Goal: Communication & Community: Ask a question

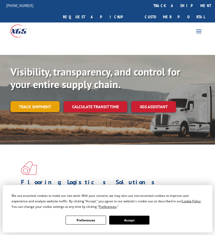
click at [33, 101] on link "Track shipment" at bounding box center [34, 106] width 49 height 11
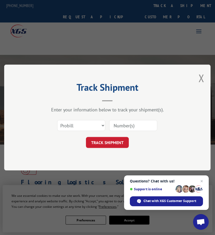
drag, startPoint x: 122, startPoint y: 128, endPoint x: 79, endPoint y: 123, distance: 43.6
click at [122, 128] on input at bounding box center [133, 125] width 48 height 11
paste input "FPX00327552"
type input "FPX00327552"
click at [77, 123] on select "Select category... Probill BOL PO" at bounding box center [81, 125] width 48 height 11
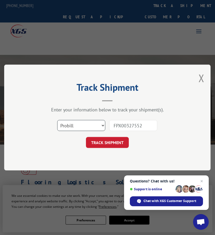
select select "bol"
click at [57, 120] on select "Select category... Probill BOL PO" at bounding box center [81, 125] width 48 height 11
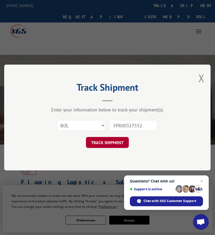
click at [108, 143] on button "TRACK SHIPMENT" at bounding box center [107, 142] width 43 height 11
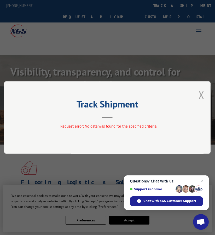
click at [199, 96] on div "Track Shipment Request error: No data was found for the specified criteria." at bounding box center [107, 117] width 206 height 72
click at [201, 95] on button "Close modal" at bounding box center [201, 95] width 6 height 14
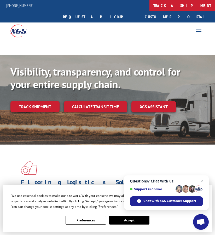
click at [149, 4] on link "track a shipment" at bounding box center [182, 5] width 66 height 11
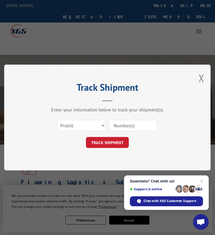
click at [124, 125] on input at bounding box center [133, 125] width 48 height 11
type input "v"
paste input "FPX00327557"
type input "FPX00327557"
click at [94, 123] on select "Select category... Probill BOL PO" at bounding box center [81, 125] width 48 height 11
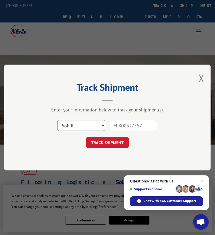
select select "bol"
click at [57, 120] on select "Select category... Probill BOL PO" at bounding box center [81, 125] width 48 height 11
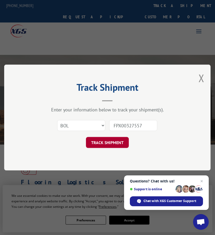
click at [100, 139] on button "TRACK SHIPMENT" at bounding box center [107, 142] width 43 height 11
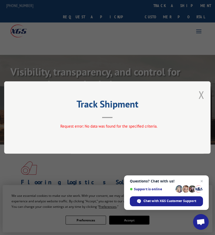
click at [203, 93] on button "Close modal" at bounding box center [201, 95] width 6 height 14
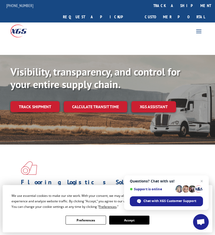
click at [149, 2] on link "track a shipment" at bounding box center [182, 5] width 66 height 11
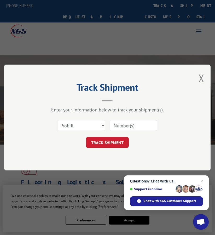
drag, startPoint x: 130, startPoint y: 125, endPoint x: 118, endPoint y: 125, distance: 12.0
click at [130, 125] on input at bounding box center [133, 125] width 48 height 11
paste input "FPX00328084"
type input "FPX00328084"
click at [97, 127] on select "Select category... Probill BOL PO" at bounding box center [81, 125] width 48 height 11
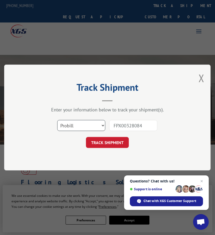
select select "bol"
click at [57, 120] on select "Select category... Probill BOL PO" at bounding box center [81, 125] width 48 height 11
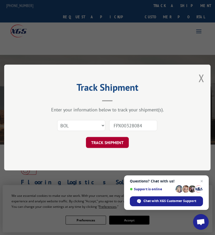
click at [113, 140] on button "TRACK SHIPMENT" at bounding box center [107, 142] width 43 height 11
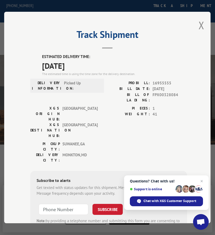
click at [164, 82] on span "16955555" at bounding box center [170, 83] width 34 height 6
copy span "16955555"
click at [198, 25] on button "Close modal" at bounding box center [201, 25] width 6 height 14
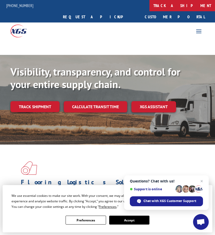
click at [149, 9] on link "track a shipment" at bounding box center [182, 5] width 66 height 11
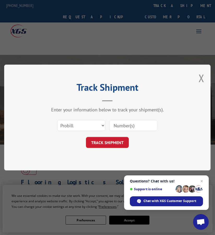
click at [128, 125] on input at bounding box center [133, 125] width 48 height 11
paste input "FPX00328327"
type input "FPX00328327"
click at [99, 123] on select "Select category... Probill BOL PO" at bounding box center [81, 125] width 48 height 11
select select "bol"
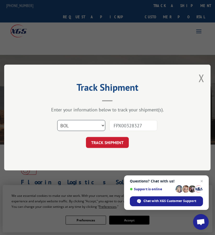
click at [57, 120] on select "Select category... Probill BOL PO" at bounding box center [81, 125] width 48 height 11
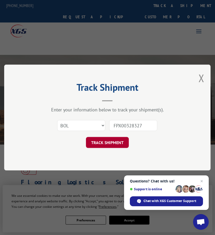
click at [101, 142] on button "TRACK SHIPMENT" at bounding box center [107, 142] width 43 height 11
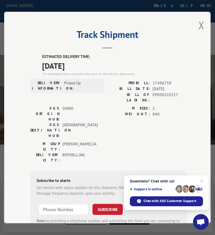
click at [165, 80] on span "17496758" at bounding box center [170, 83] width 34 height 6
copy span "17496758"
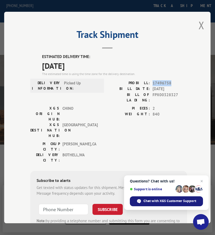
click at [180, 204] on div "Chat with XGS Customer Support" at bounding box center [166, 201] width 73 height 10
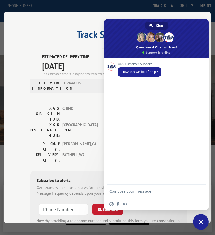
click at [135, 187] on form at bounding box center [150, 191] width 82 height 15
click at [135, 190] on textarea "Compose your message..." at bounding box center [150, 193] width 82 height 9
paste textarea "Good morning i just need to know if these shipments were picked up"
type textarea "Good morning i just need to know if these shipments were picked up"
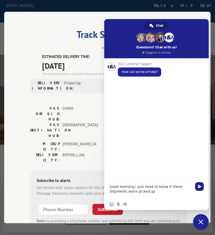
click at [202, 185] on span "Send" at bounding box center [199, 186] width 9 height 9
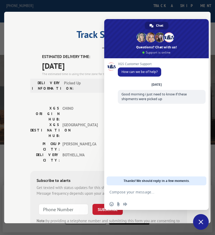
click at [161, 190] on textarea "Compose your message..." at bounding box center [150, 192] width 82 height 5
paste textarea "PU00065545 FPX00327557 I dont hace the PU# for this one"
type textarea "PU00065545 FPX00327557 I dont hace the PU# for this one"
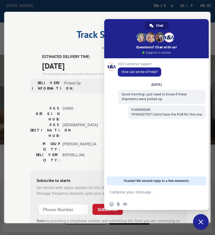
click at [165, 193] on textarea "Compose your message..." at bounding box center [150, 192] width 82 height 5
type textarea "have*"
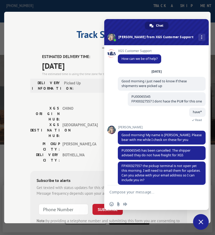
scroll to position [5, 0]
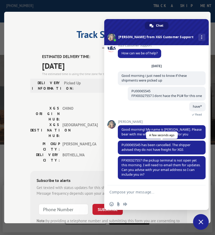
click at [162, 144] on span "PU00065545 has been cancelled. The shipper advised they do not have freight for…" at bounding box center [155, 147] width 69 height 9
drag, startPoint x: 142, startPoint y: 144, endPoint x: 181, endPoint y: 150, distance: 38.9
click at [181, 150] on span "PU00065545 has been cancelled. The shipper advised they do not have freight for…" at bounding box center [162, 147] width 88 height 14
copy span "has been cancelled. The shipper advised they do not have freight for XGS"
click at [144, 193] on textarea "Compose your message..." at bounding box center [150, 192] width 82 height 5
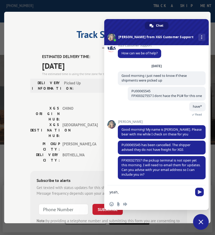
paste textarea "[PERSON_NAME][EMAIL_ADDRESS][DOMAIN_NAME]"
type textarea "yeah, [PERSON_NAME][EMAIL_ADDRESS][DOMAIN_NAME]"
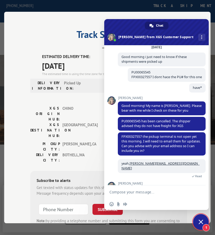
scroll to position [46, 0]
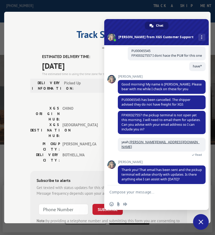
click at [138, 193] on textarea "Compose your message..." at bounding box center [150, 192] width 82 height 5
paste textarea "thank you very much for your help, have a good day."
type textarea "thank you very much for your help, have a good day."
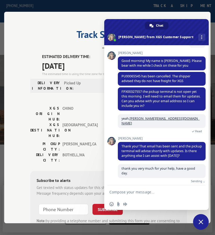
scroll to position [63, 0]
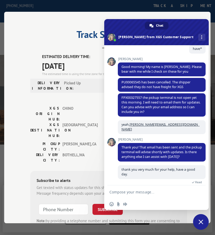
click at [205, 225] on span "Close chat" at bounding box center [201, 222] width 16 height 16
